Goal: Transaction & Acquisition: Purchase product/service

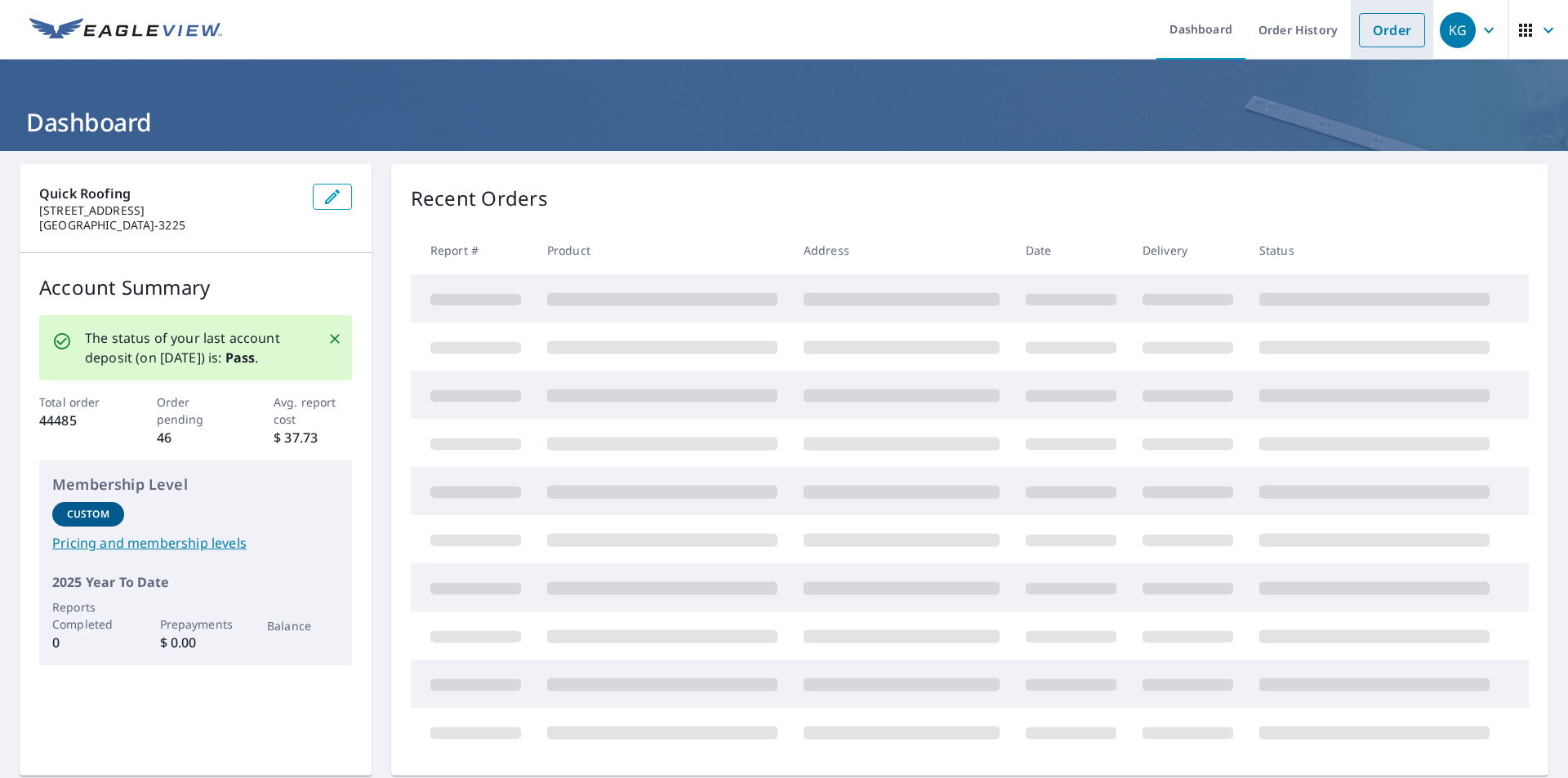
click at [1380, 30] on link "Order" at bounding box center [1391, 30] width 66 height 34
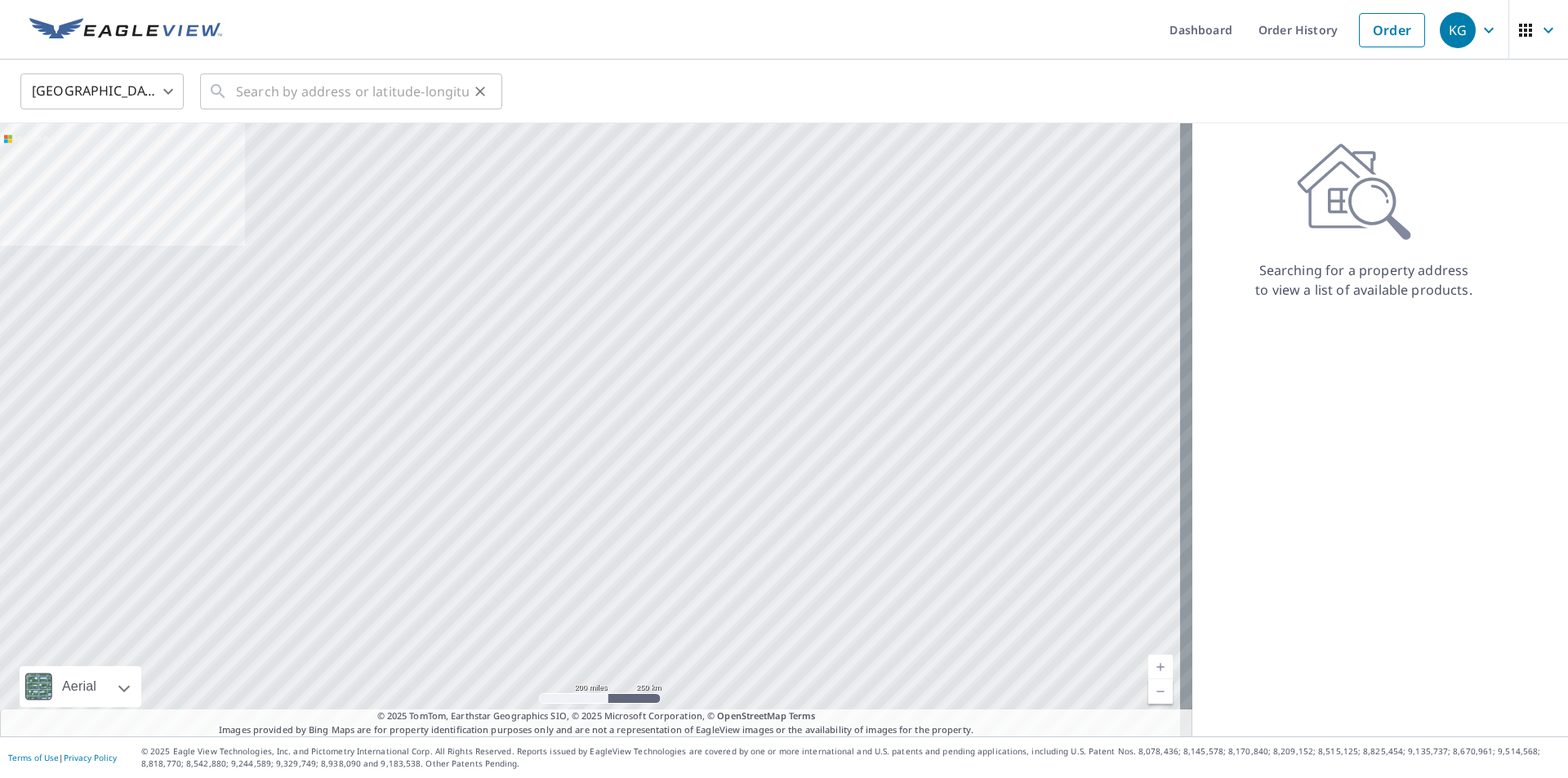
click at [217, 89] on icon at bounding box center [218, 91] width 20 height 20
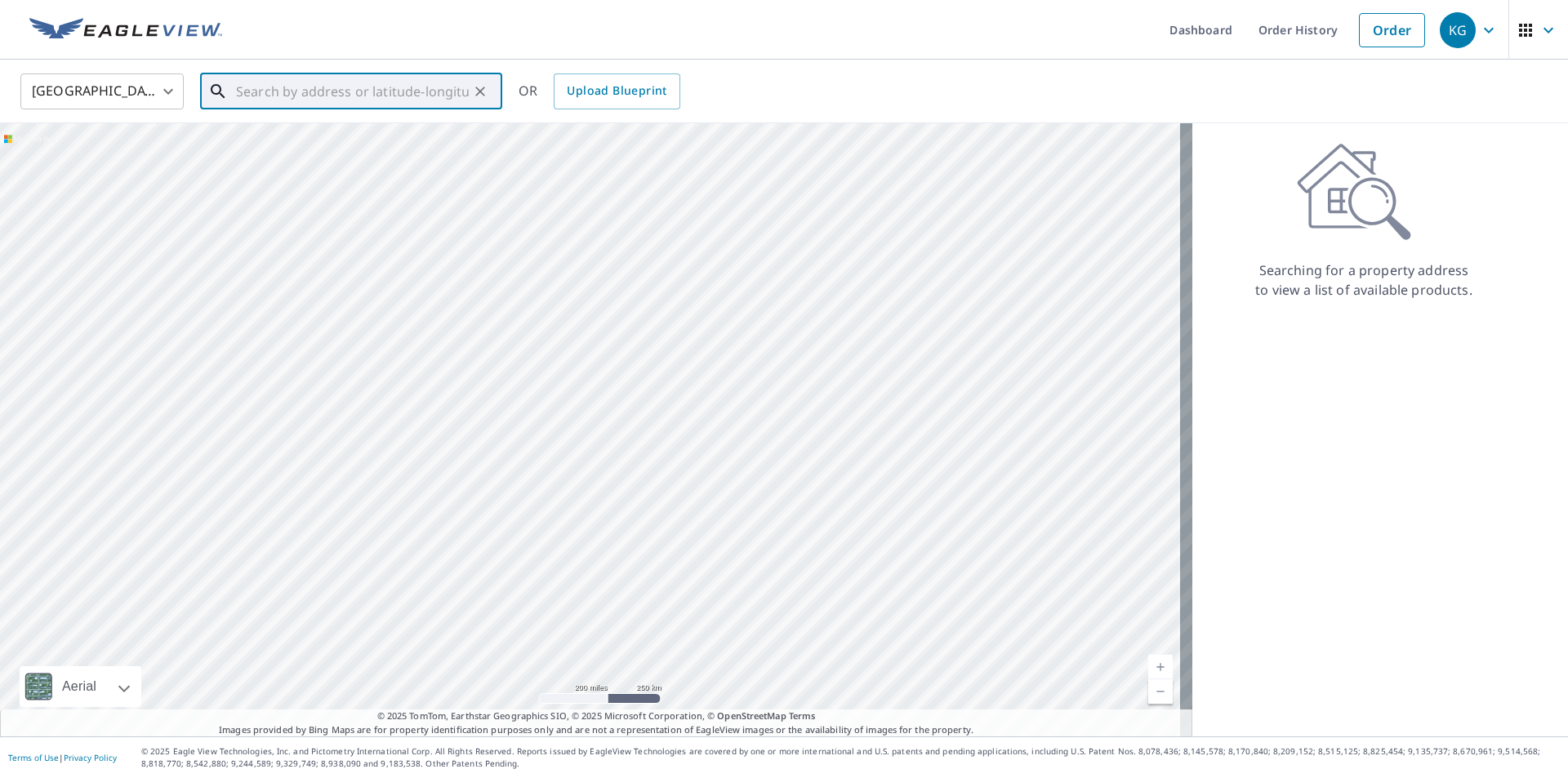
paste input "[STREET_ADDRESS]"
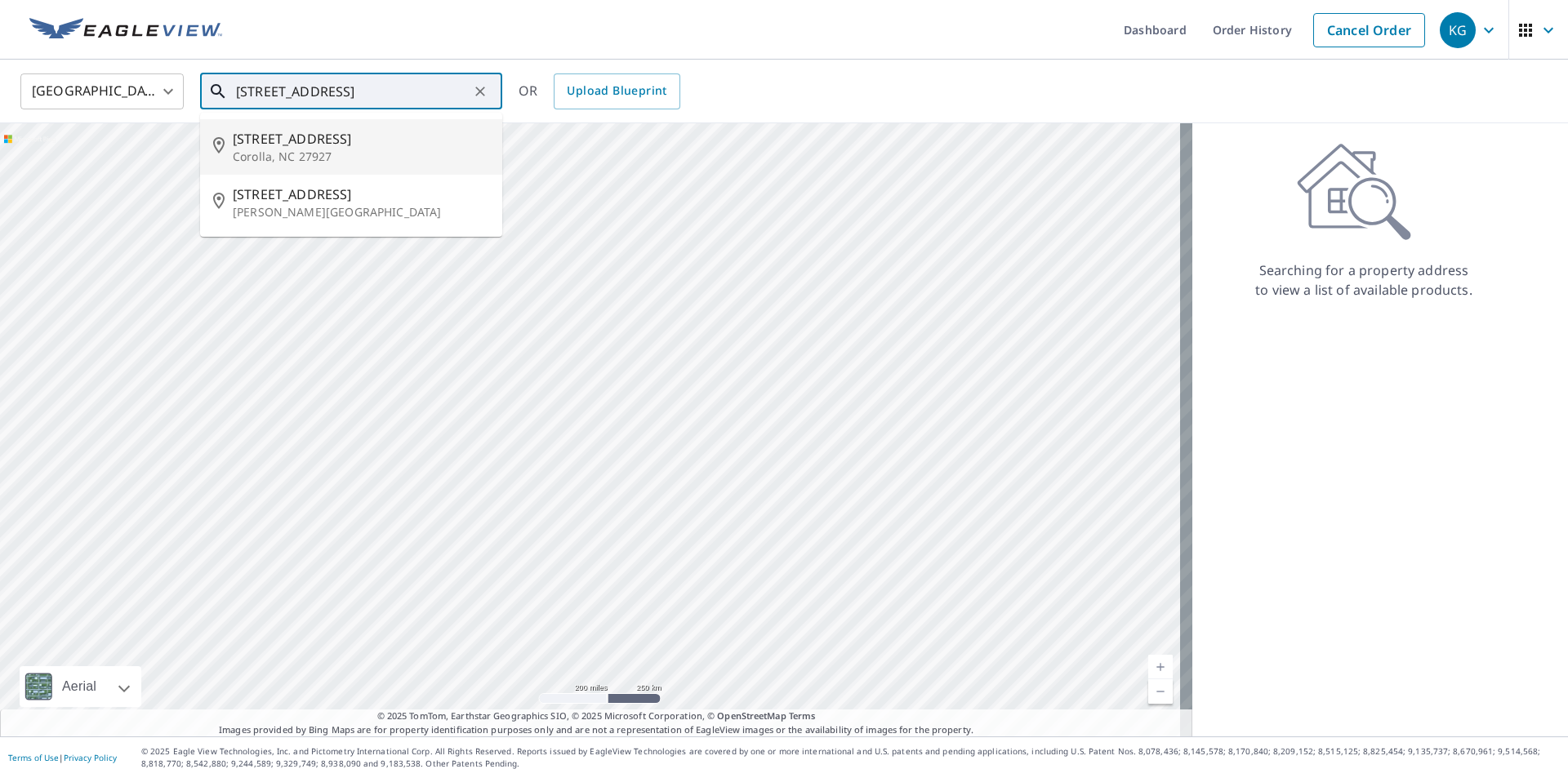
click at [323, 140] on span "[STREET_ADDRESS]" at bounding box center [360, 139] width 256 height 20
type input "[STREET_ADDRESS]"
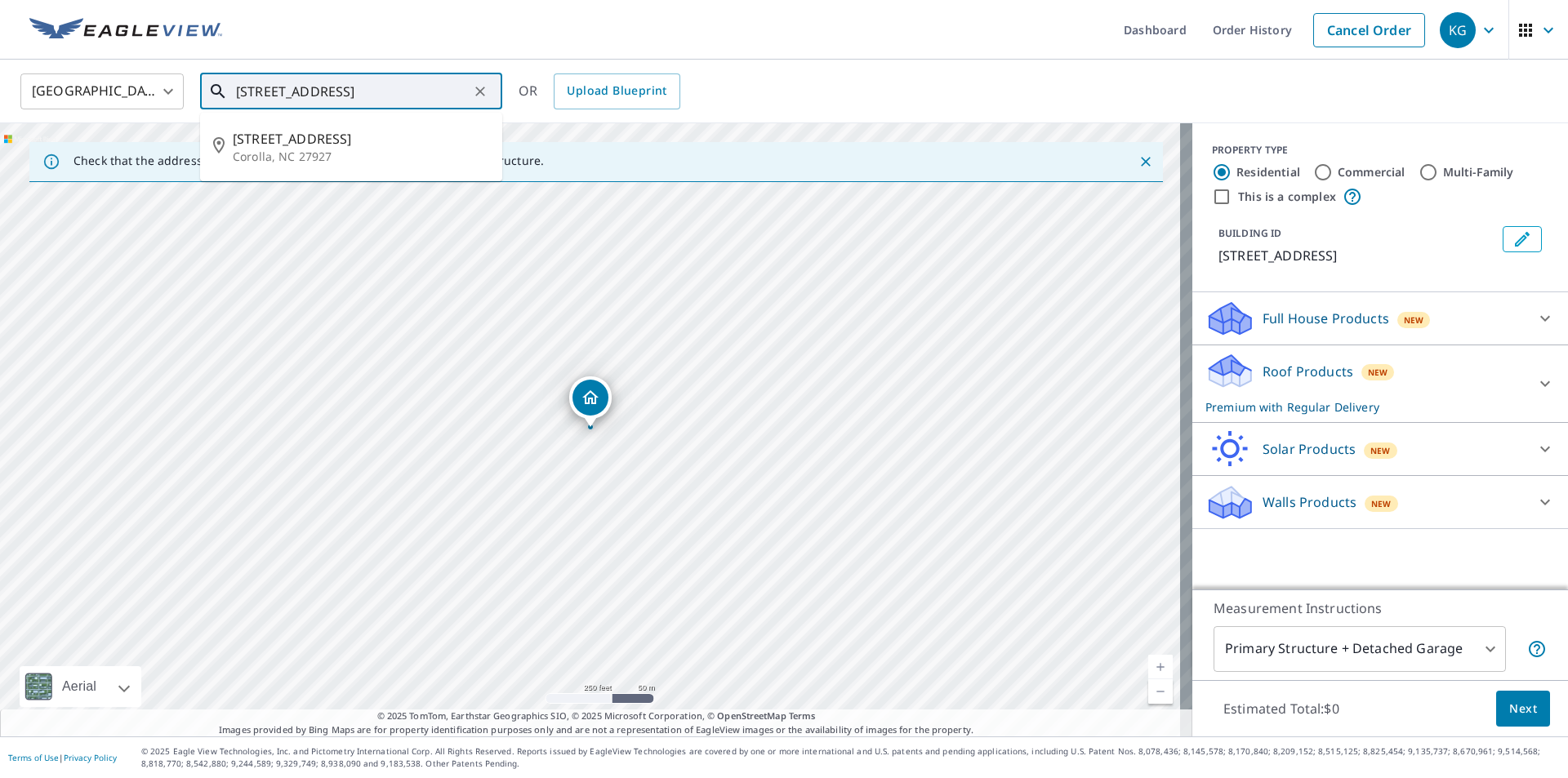
drag, startPoint x: 390, startPoint y: 84, endPoint x: 469, endPoint y: 89, distance: 79.2
click at [390, 85] on input "[STREET_ADDRESS]" at bounding box center [351, 92] width 232 height 46
click at [485, 89] on icon "Clear" at bounding box center [480, 91] width 16 height 16
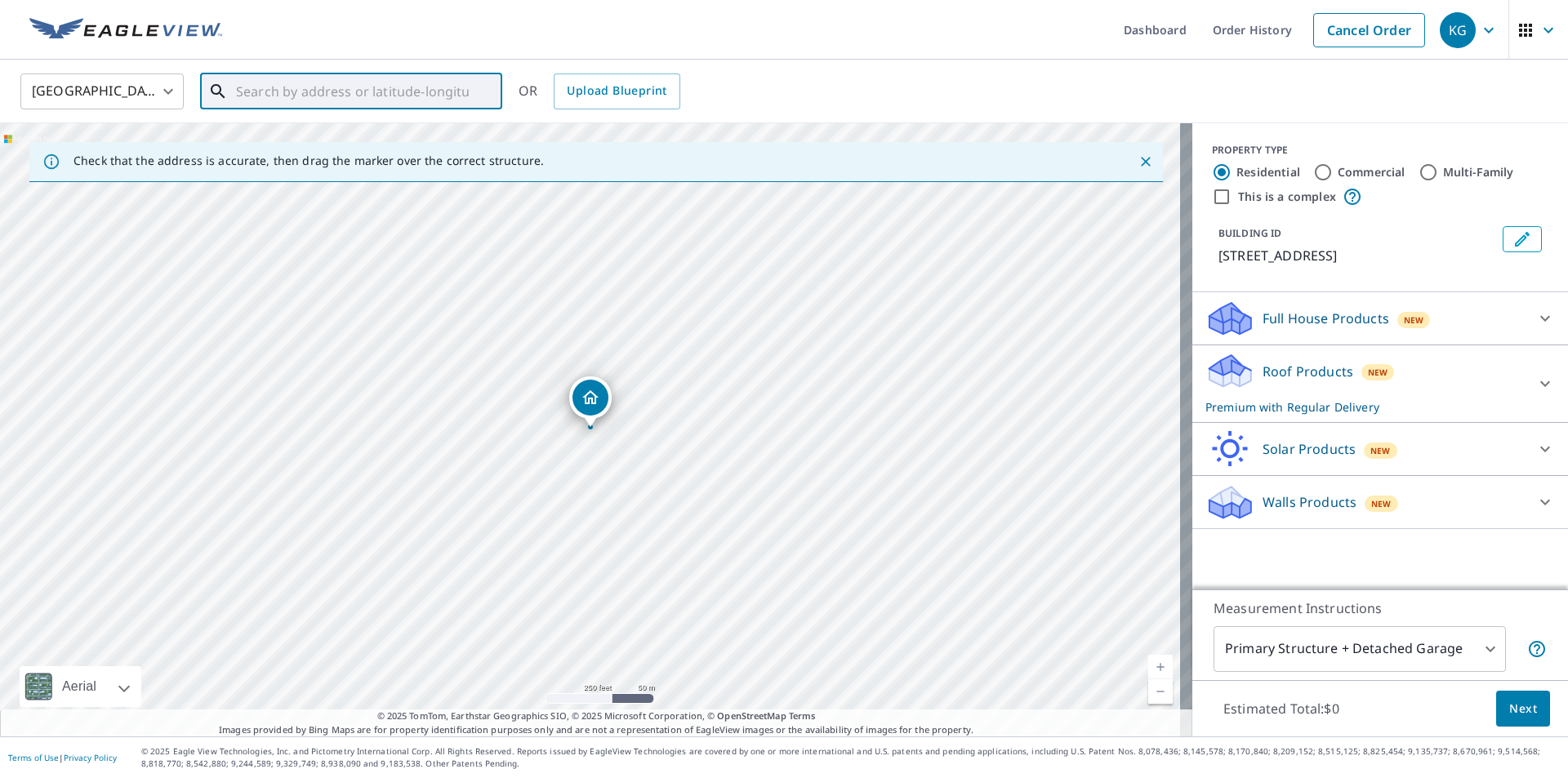
paste input "[STREET_ADDRESS]"
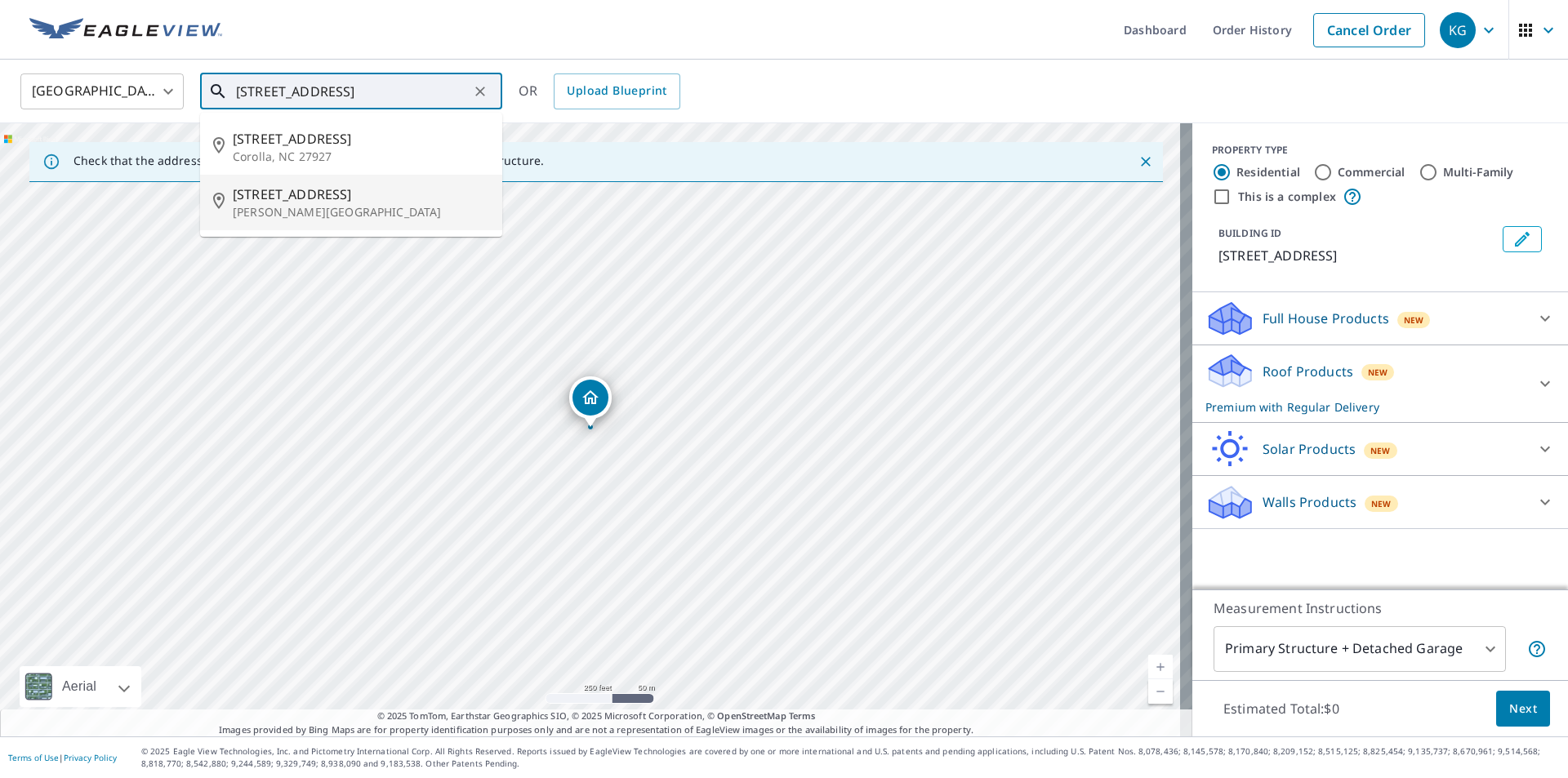
click at [319, 192] on span "[STREET_ADDRESS]" at bounding box center [360, 194] width 256 height 20
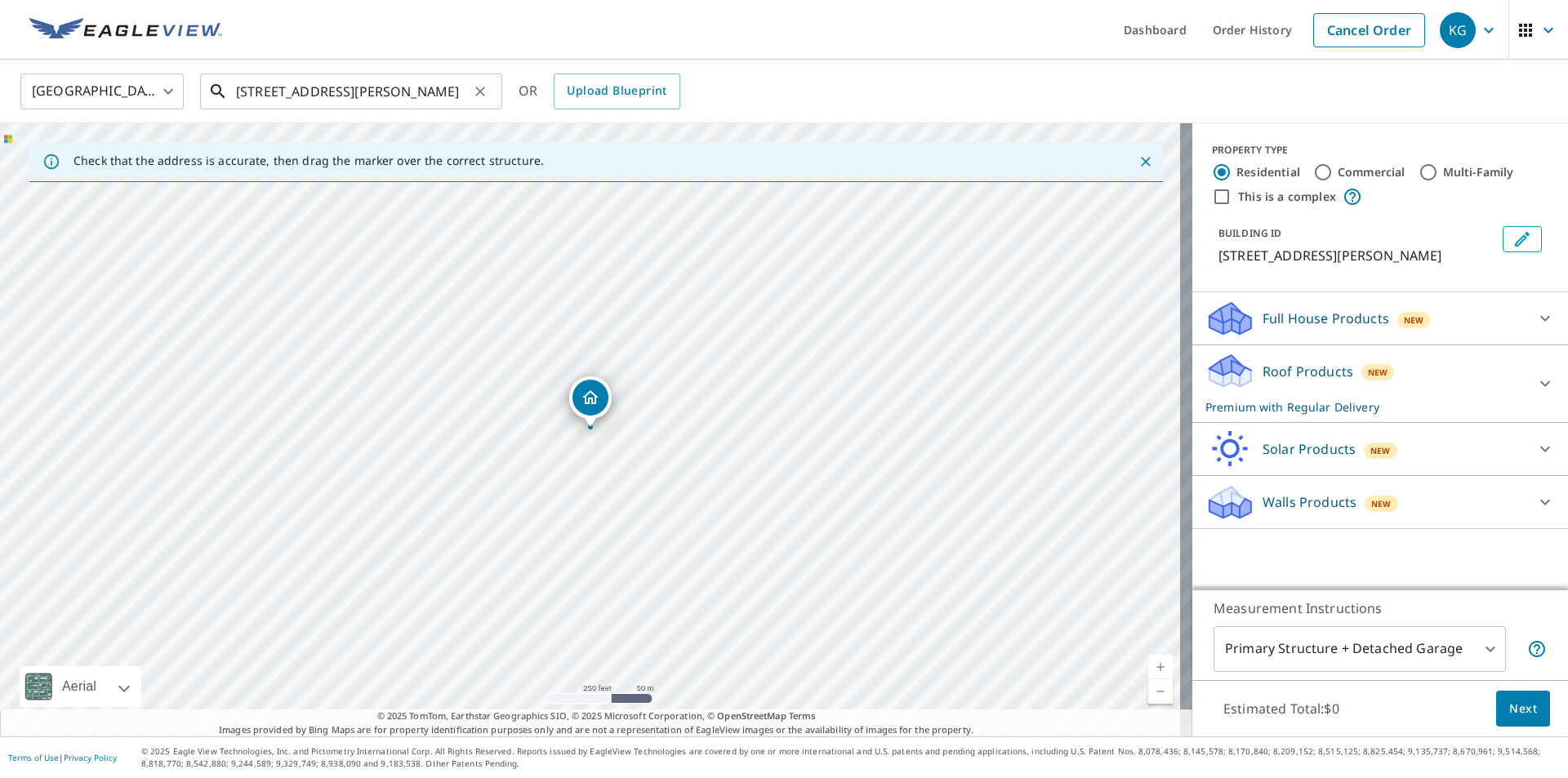
click at [272, 93] on input "[STREET_ADDRESS][PERSON_NAME]" at bounding box center [351, 92] width 232 height 46
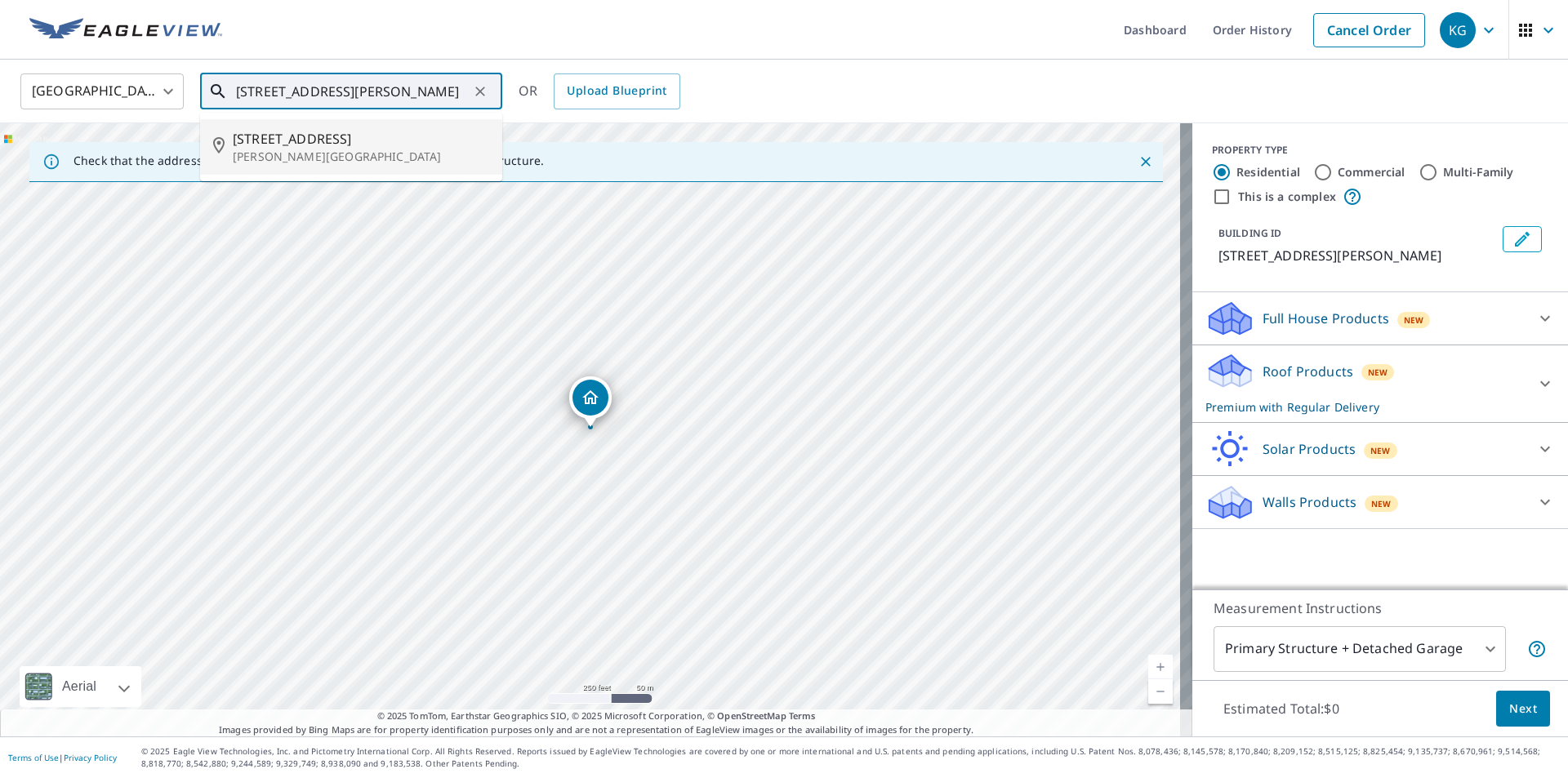
type input "[STREET_ADDRESS][PERSON_NAME]"
drag, startPoint x: 488, startPoint y: 24, endPoint x: 669, endPoint y: 11, distance: 181.5
click at [488, 24] on ul "Dashboard Order History Cancel Order" at bounding box center [832, 30] width 1201 height 60
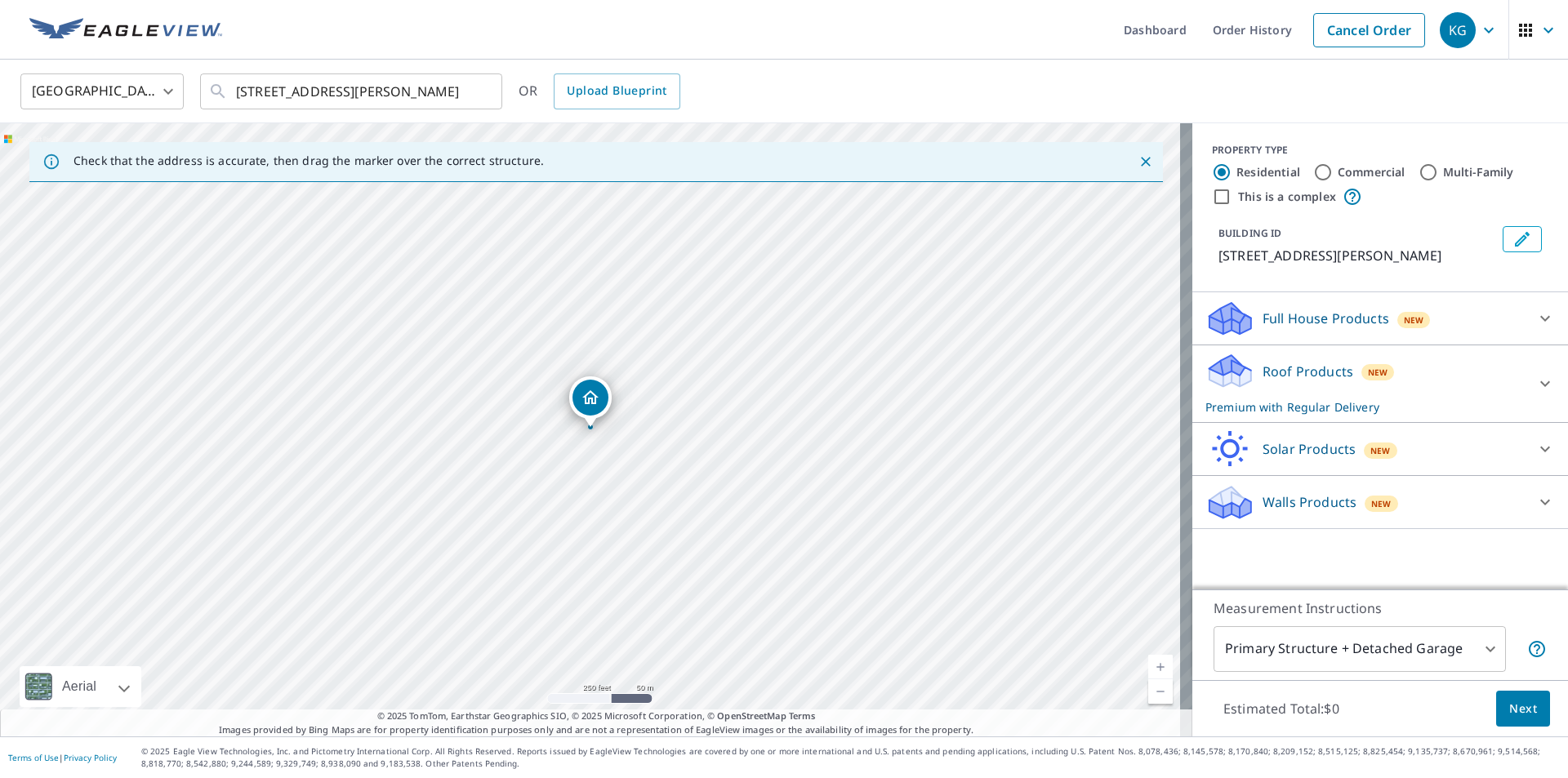
click at [1509, 714] on span "Next" at bounding box center [1523, 708] width 28 height 21
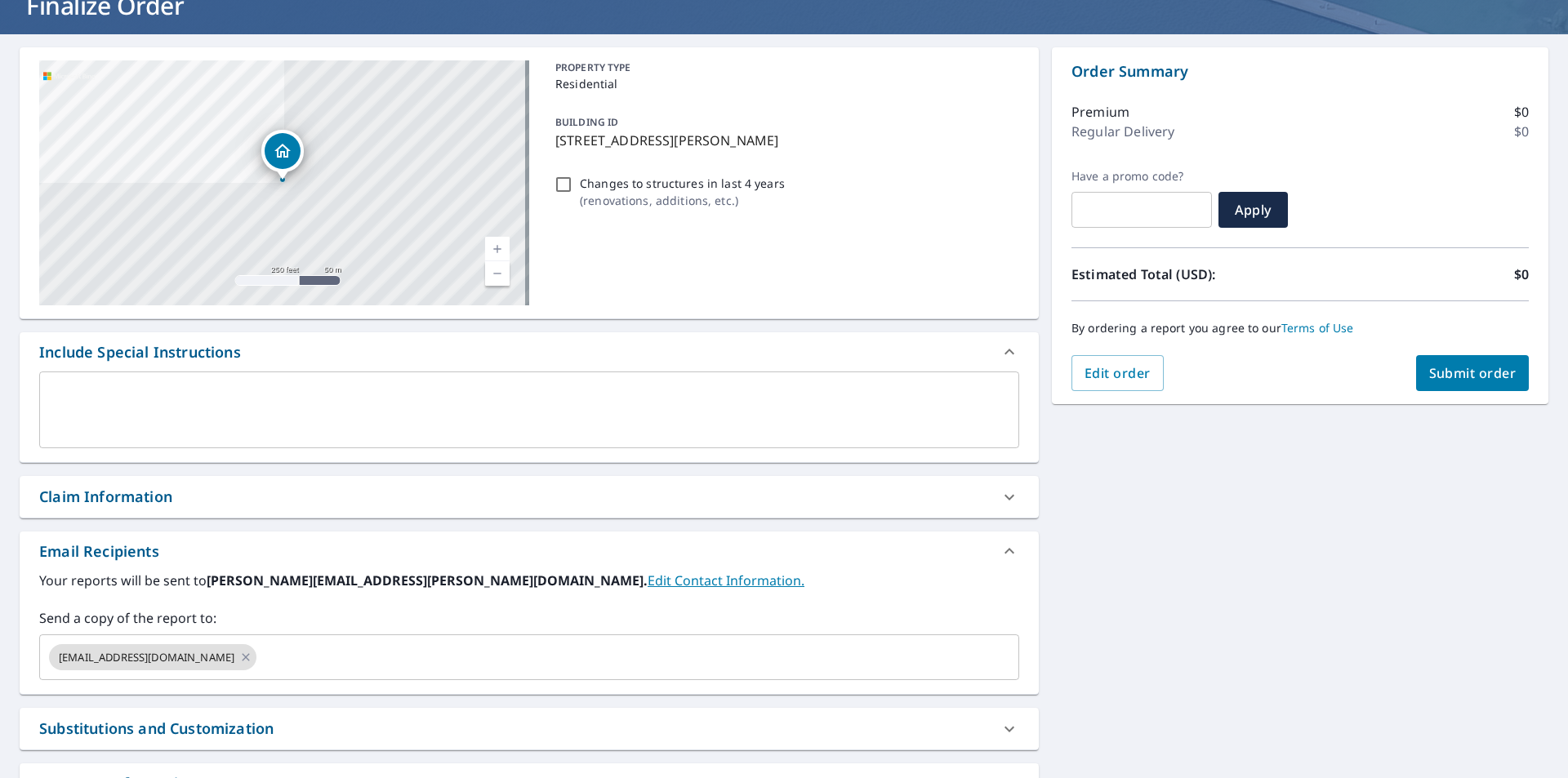
scroll to position [242, 0]
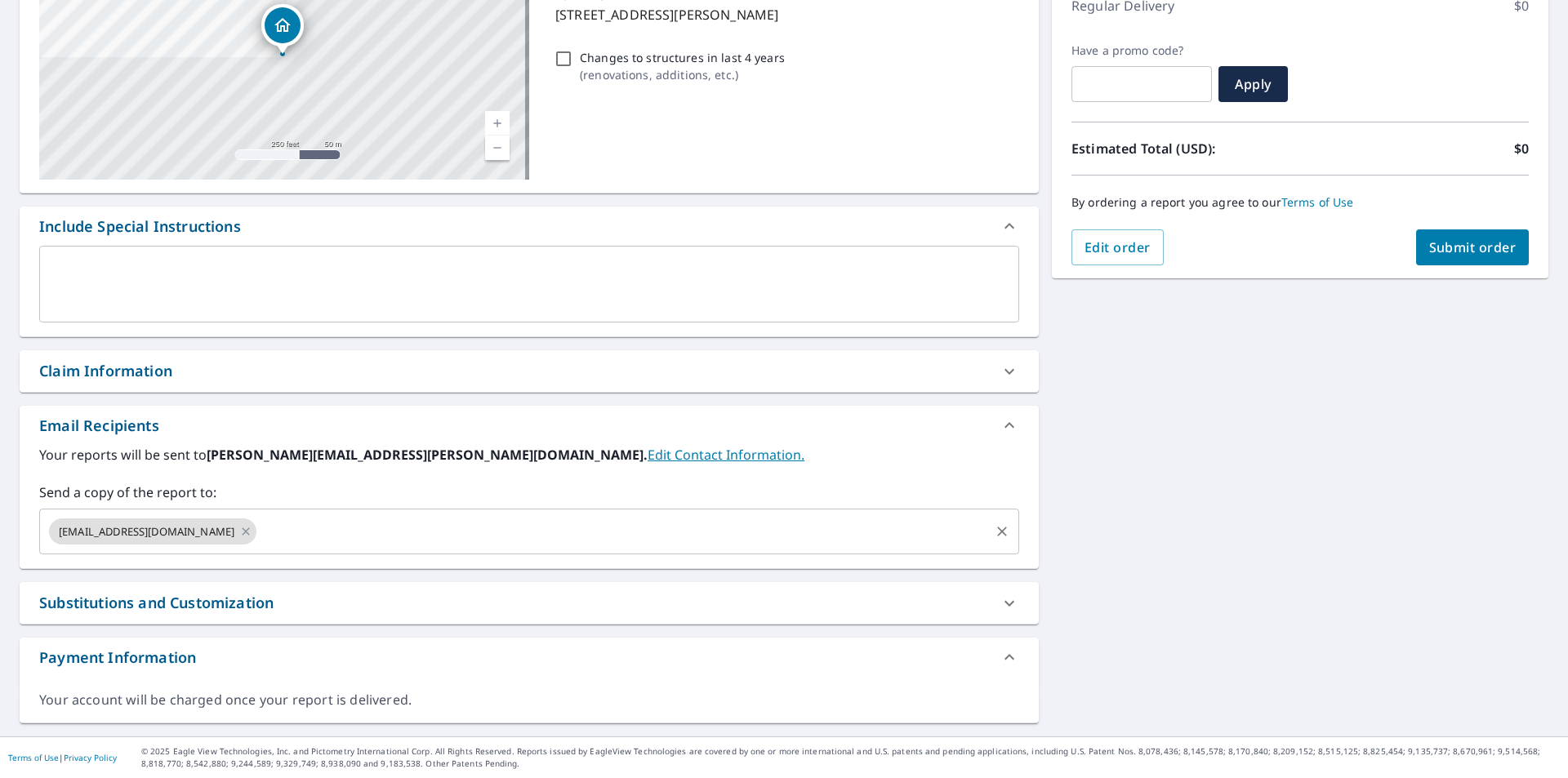
click at [239, 532] on icon at bounding box center [245, 532] width 13 height 18
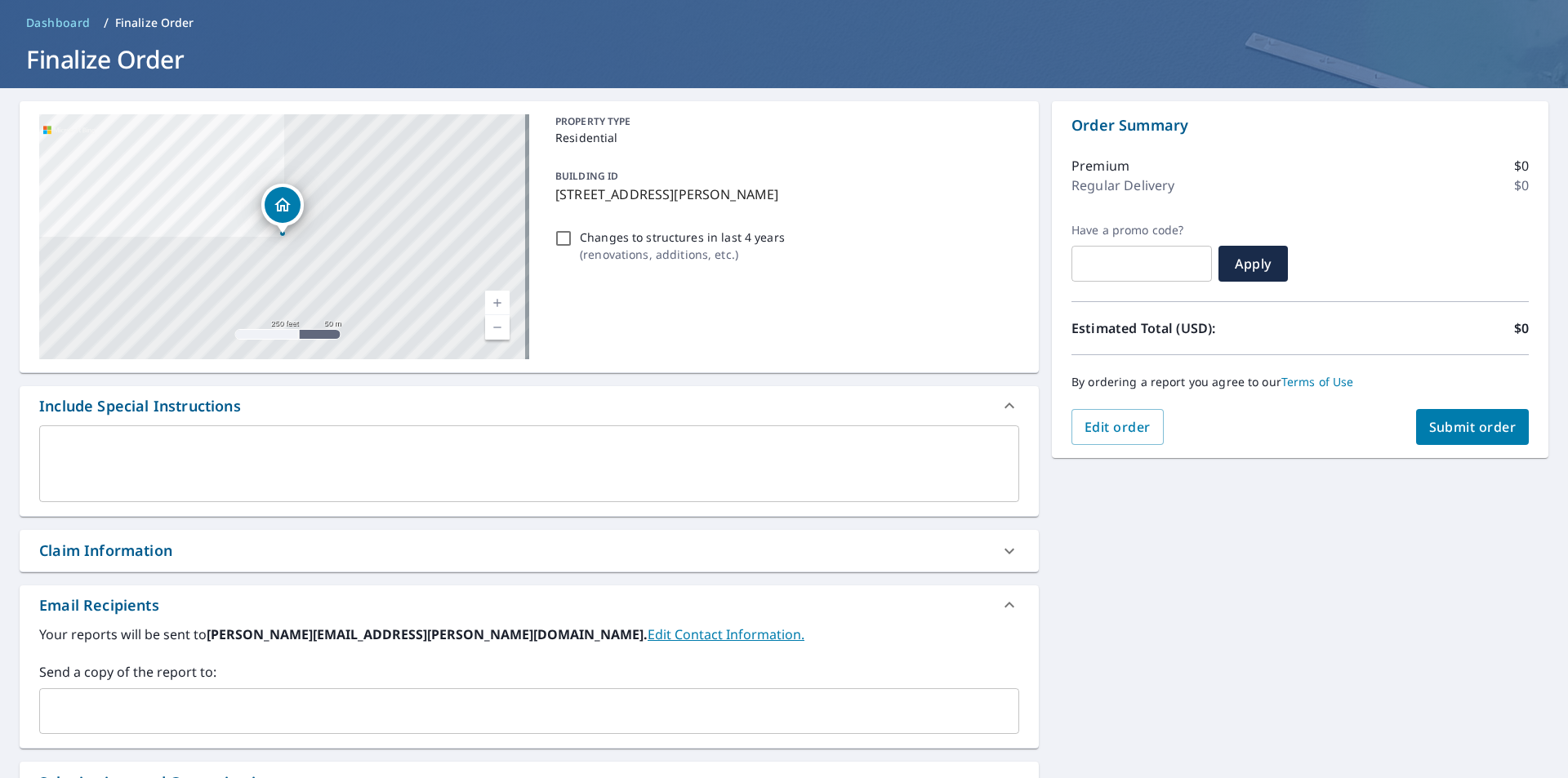
scroll to position [0, 0]
